Goal: Register for event/course

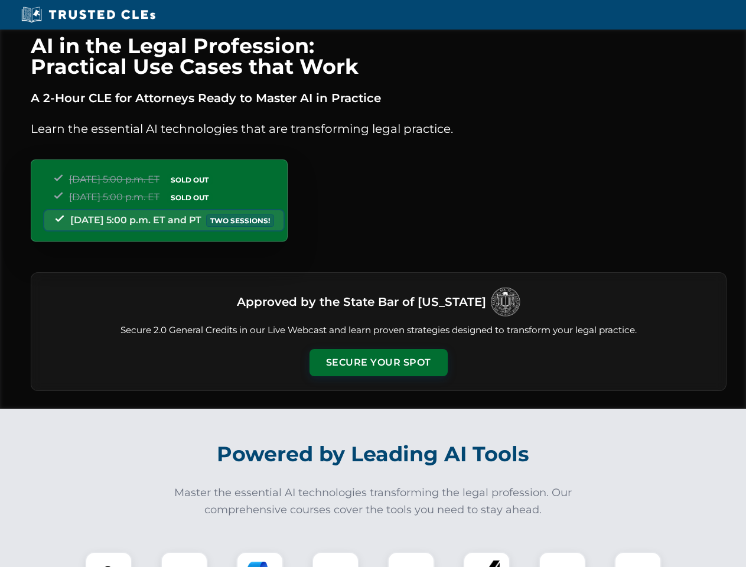
click at [378, 363] on button "Secure Your Spot" at bounding box center [379, 362] width 138 height 27
click at [109, 560] on img at bounding box center [109, 575] width 34 height 34
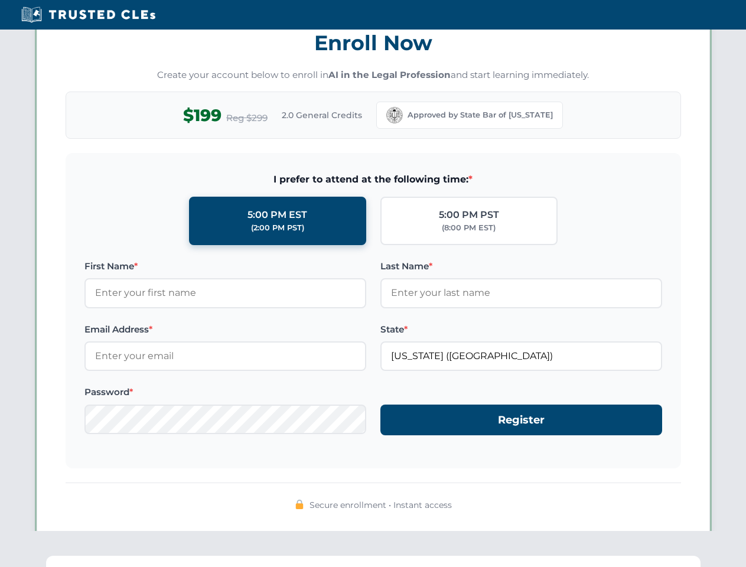
click at [411, 560] on div "AI in the Legal Profession: Practical Use Cases that Work A 2-Hour CLE for Atto…" at bounding box center [373, 388] width 746 height 2764
